Goal: Transaction & Acquisition: Book appointment/travel/reservation

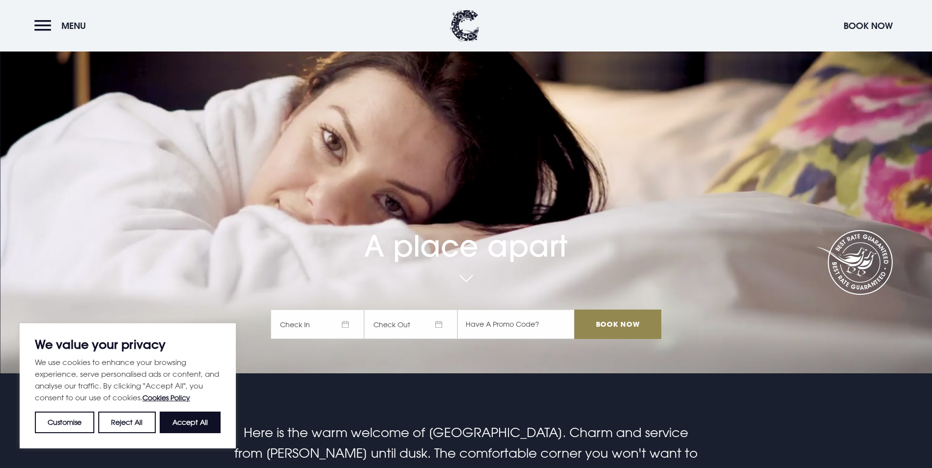
scroll to position [98, 0]
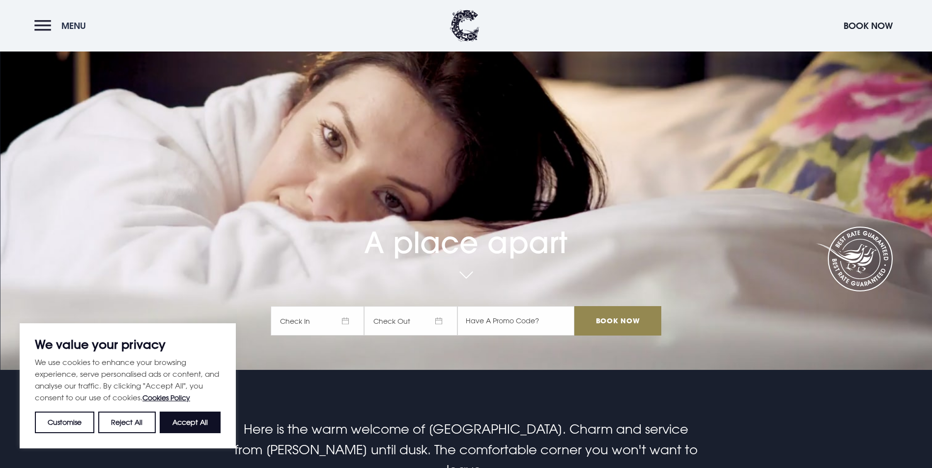
click at [39, 27] on button "Menu" at bounding box center [62, 25] width 56 height 21
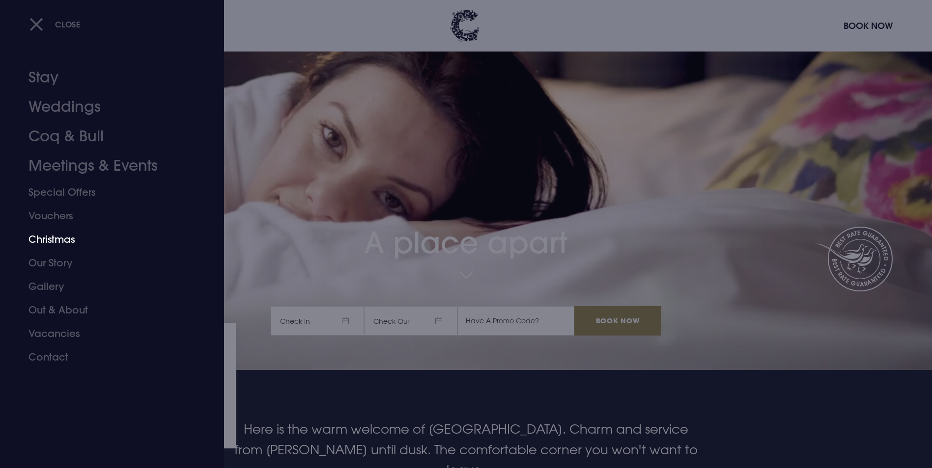
click at [69, 239] on link "Christmas" at bounding box center [105, 240] width 155 height 24
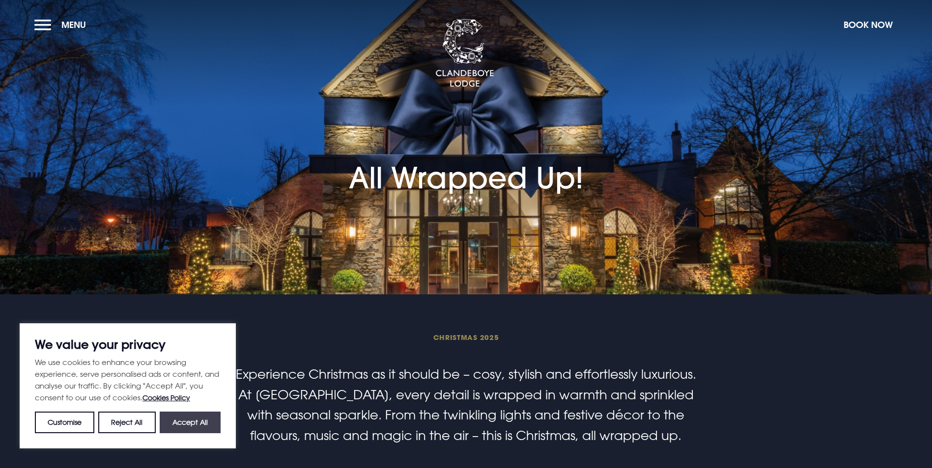
click at [193, 426] on button "Accept All" at bounding box center [190, 423] width 61 height 22
checkbox input "true"
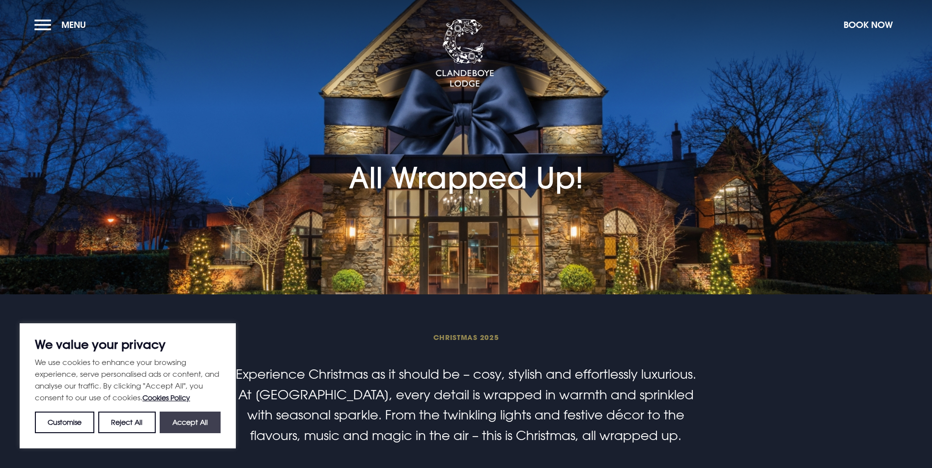
checkbox input "true"
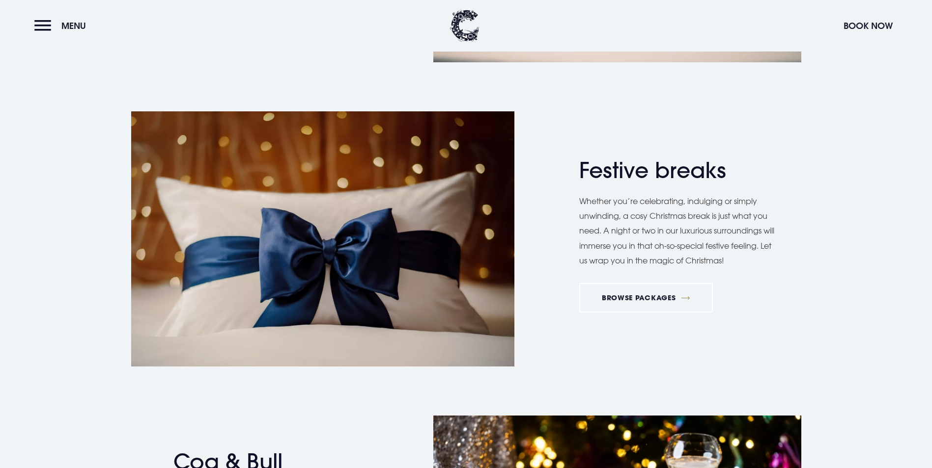
scroll to position [1326, 0]
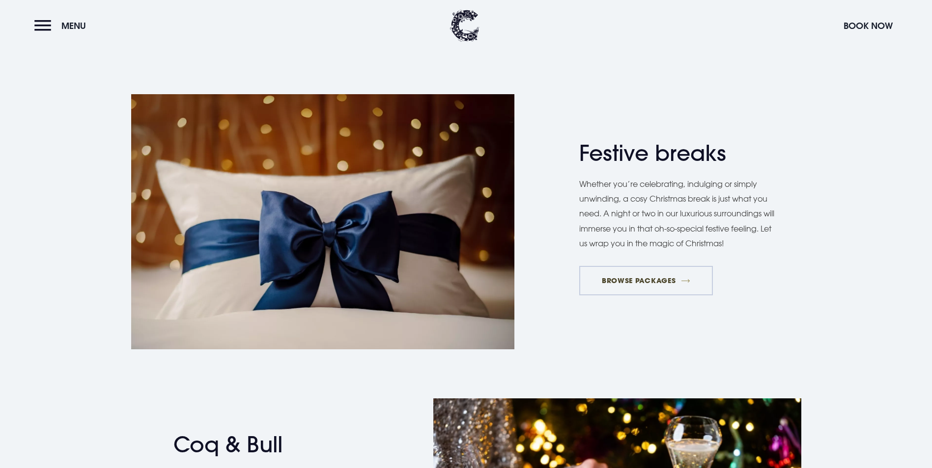
click at [638, 296] on link "BROWSE PACKAGES" at bounding box center [645, 280] width 133 height 29
